Goal: Navigation & Orientation: Find specific page/section

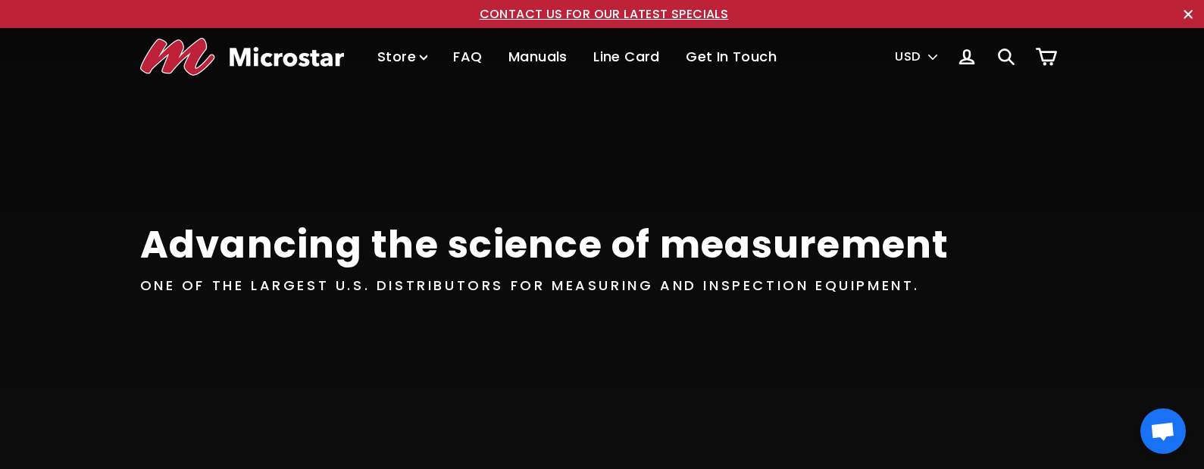
click at [634, 15] on link "CONTACT US FOR OUR LATEST SPECIALS" at bounding box center [604, 13] width 249 height 17
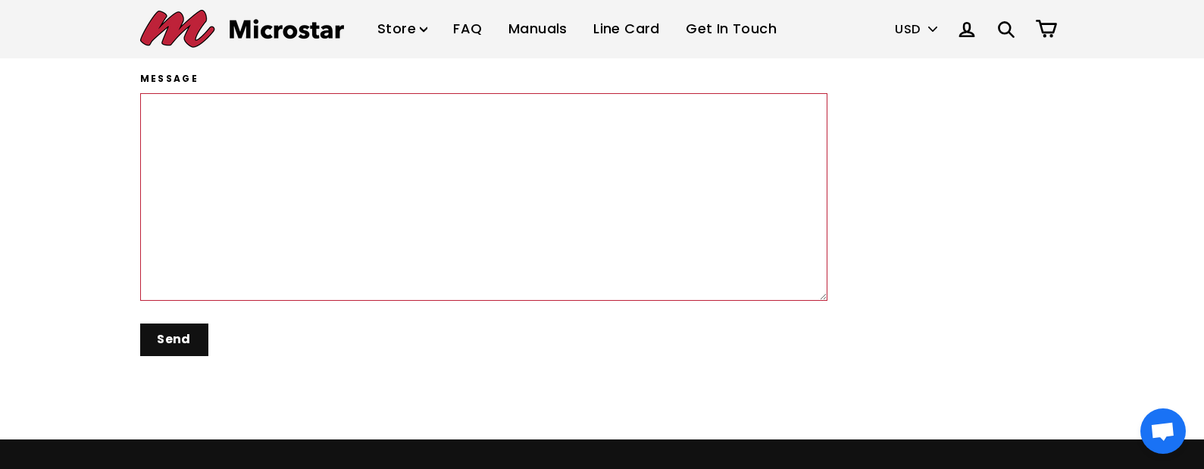
scroll to position [292, 0]
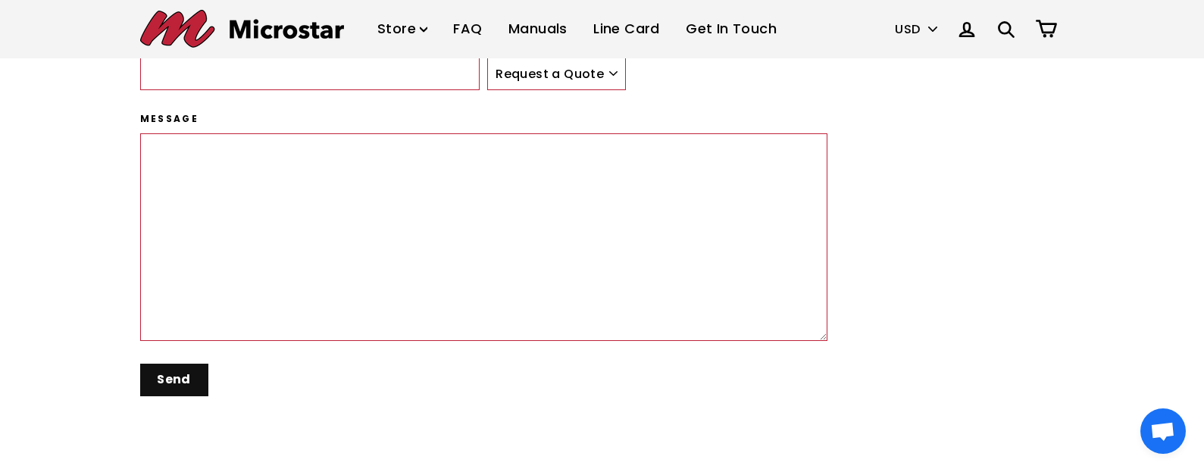
click at [527, 27] on link "Manuals" at bounding box center [538, 29] width 82 height 45
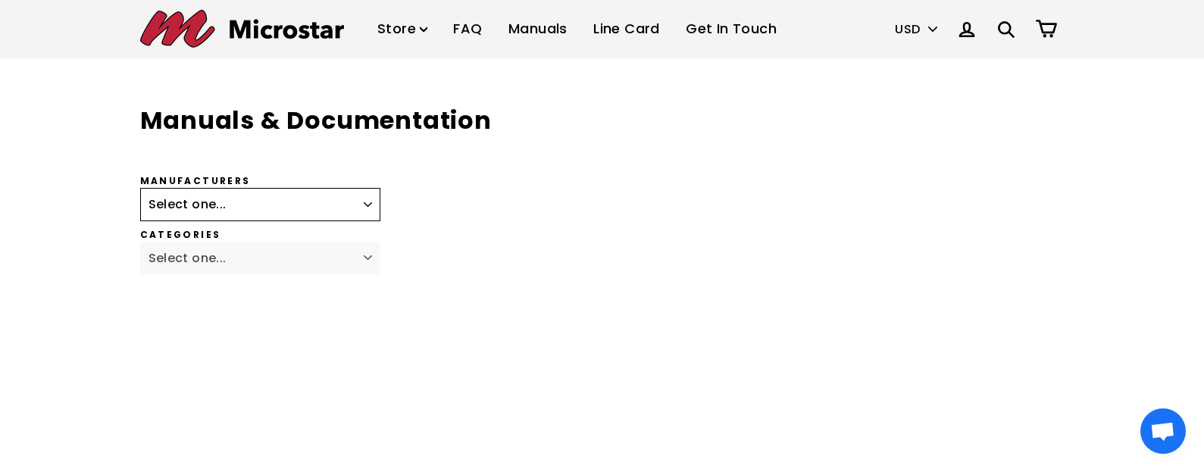
click at [367, 202] on select "Select one... Fagor Renishaw Newall ACU-RITE Heidenhain Magnescale Mitutoyo Met…" at bounding box center [260, 204] width 241 height 33
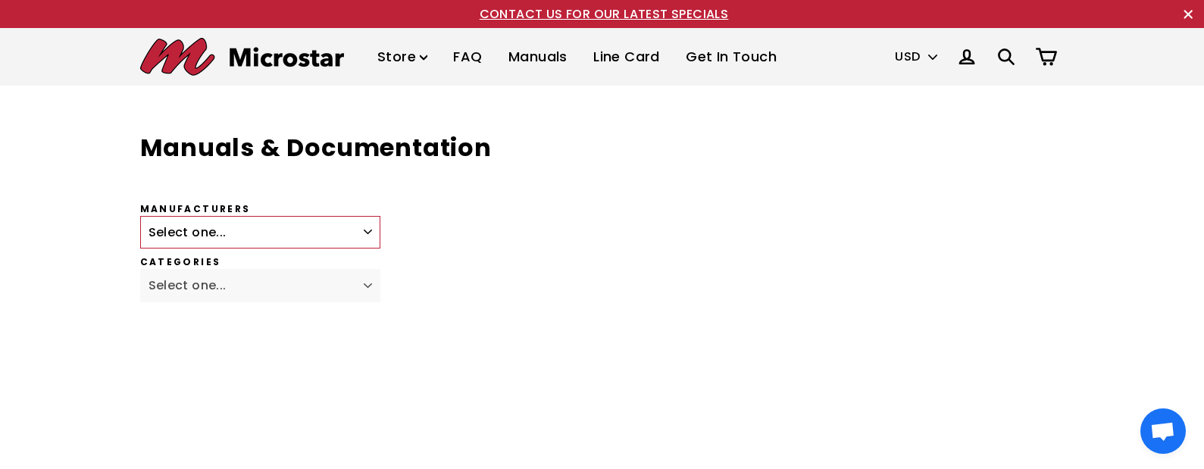
click at [609, 55] on link "Line Card" at bounding box center [626, 57] width 89 height 45
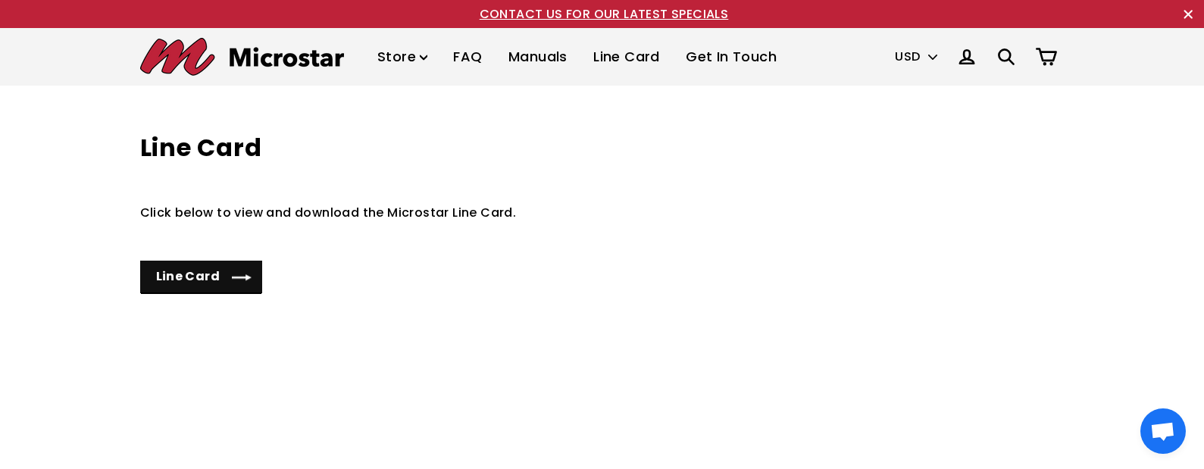
click at [187, 272] on link "Line Card" at bounding box center [201, 277] width 123 height 33
click at [695, 56] on link "Get In Touch" at bounding box center [731, 57] width 114 height 45
